Goal: Information Seeking & Learning: Learn about a topic

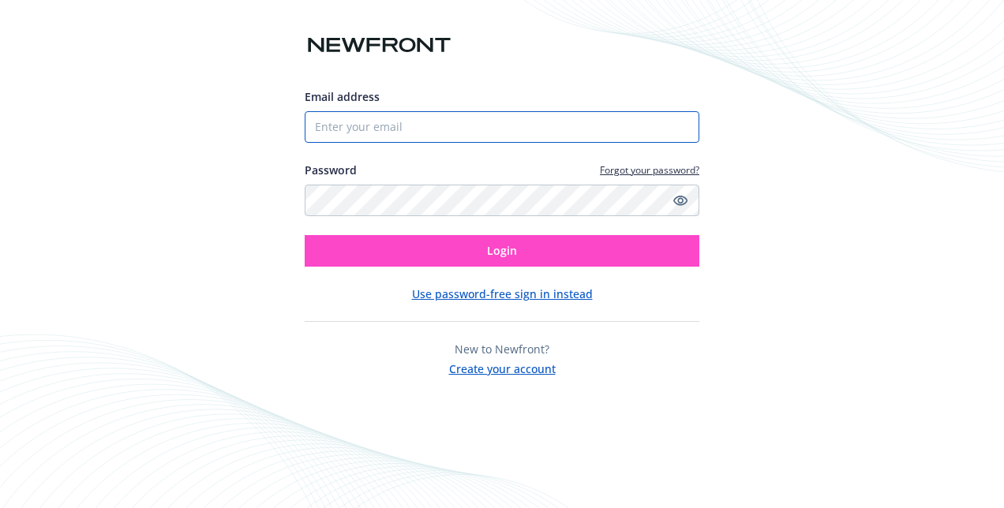
type input "[EMAIL_ADDRESS][DOMAIN_NAME]"
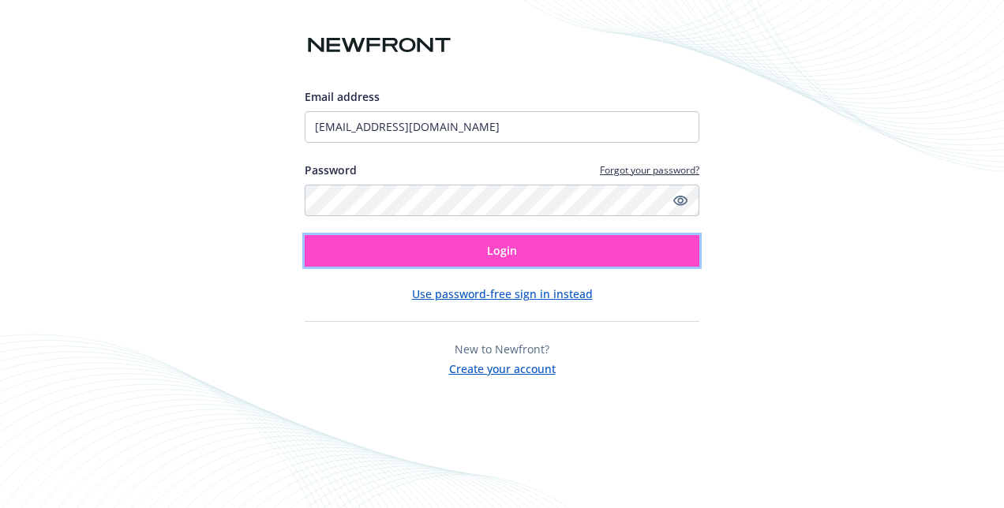
click at [514, 249] on span "Login" at bounding box center [502, 250] width 30 height 15
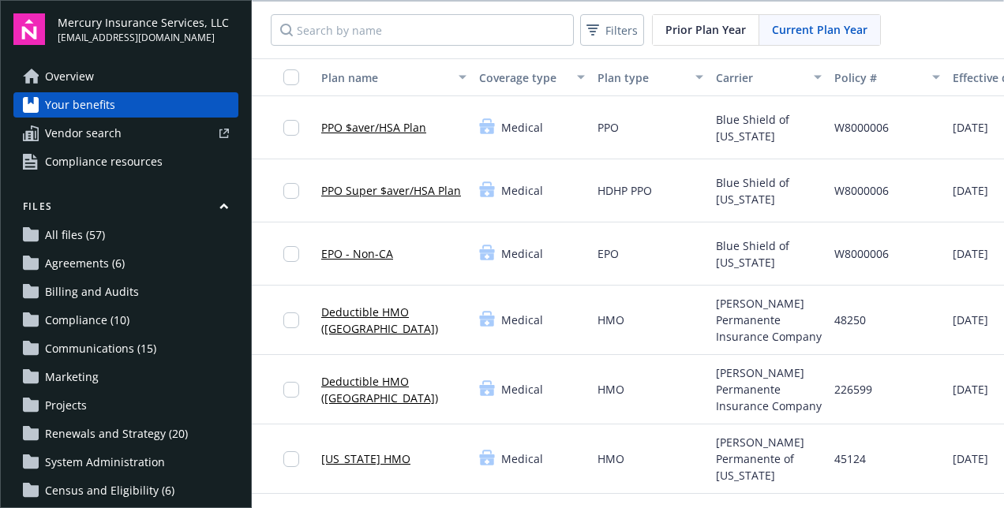
click at [118, 79] on link "Overview" at bounding box center [125, 76] width 225 height 25
